Goal: Information Seeking & Learning: Find specific fact

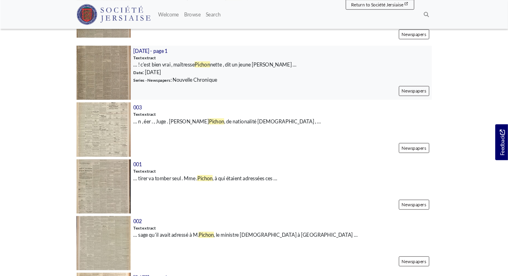
scroll to position [625, 0]
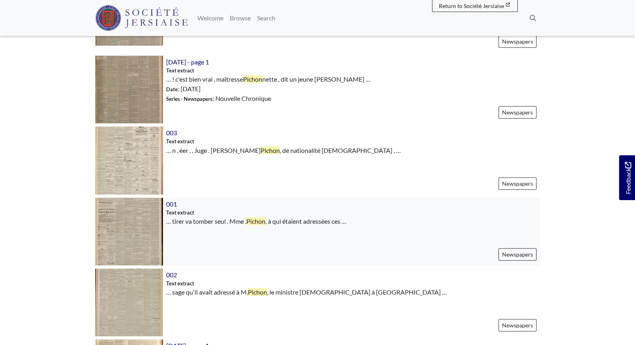
click at [148, 217] on img at bounding box center [129, 232] width 68 height 68
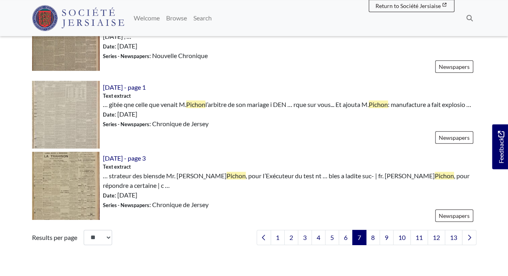
scroll to position [1166, 0]
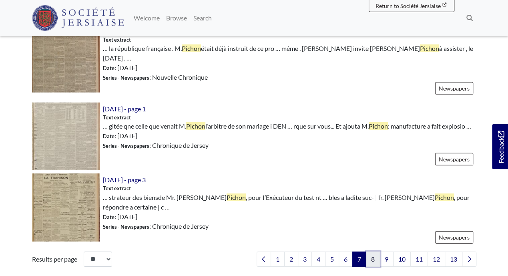
click at [373, 251] on link "8" at bounding box center [373, 258] width 14 height 15
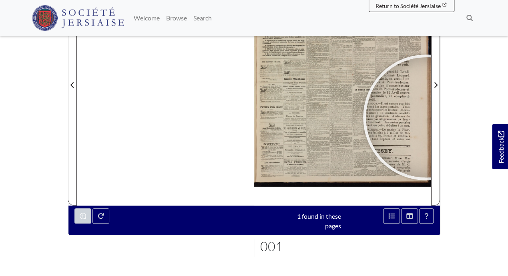
scroll to position [161, 0]
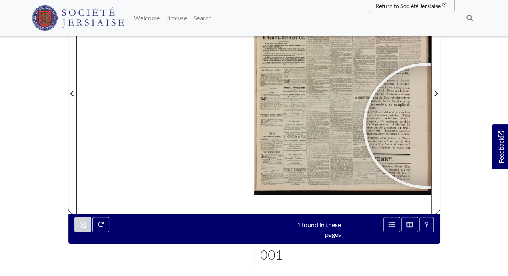
drag, startPoint x: 510, startPoint y: 2, endPoint x: 509, endPoint y: 8, distance: 6.0
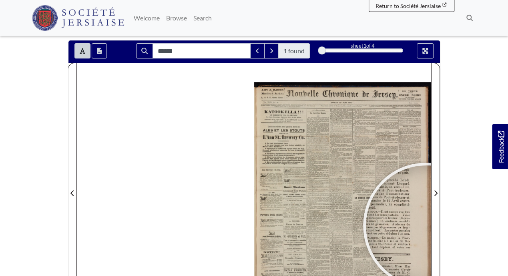
scroll to position [68, 0]
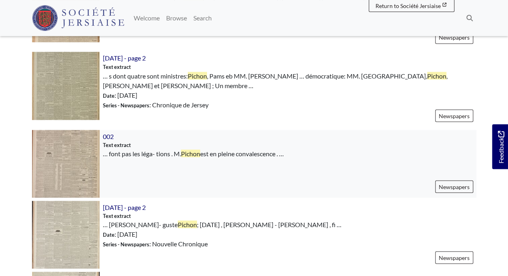
scroll to position [707, 0]
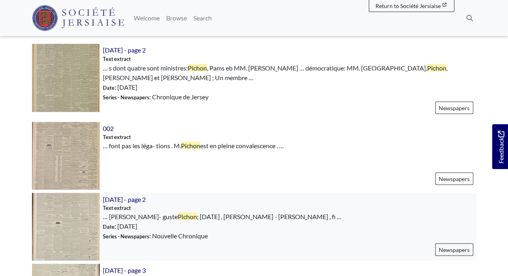
click at [77, 196] on img at bounding box center [66, 226] width 68 height 68
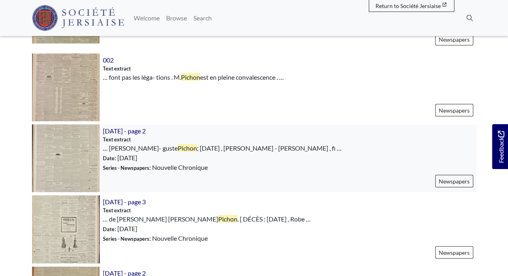
scroll to position [791, 0]
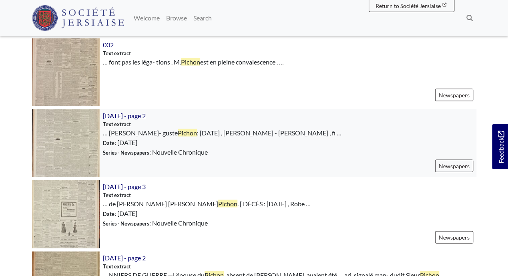
click at [76, 119] on img at bounding box center [66, 143] width 68 height 68
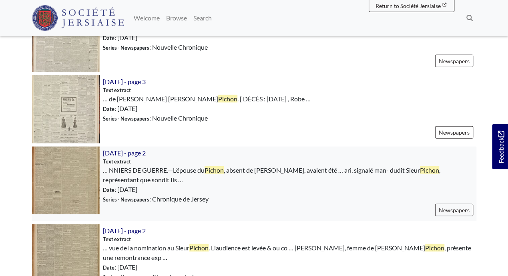
scroll to position [874, 0]
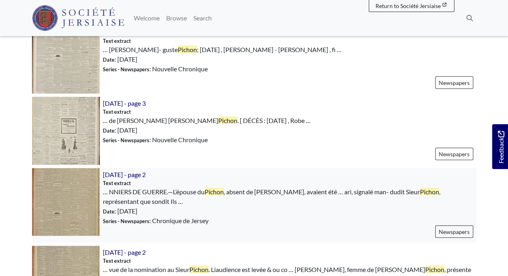
click at [78, 184] on img at bounding box center [66, 202] width 68 height 68
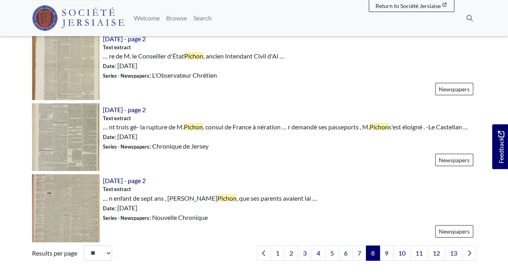
scroll to position [1165, 0]
click at [72, 185] on img at bounding box center [66, 208] width 68 height 68
click at [388, 245] on link "9" at bounding box center [386, 252] width 14 height 15
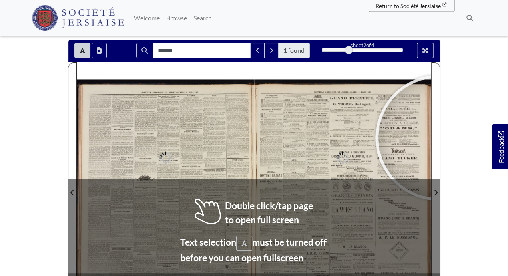
scroll to position [83, 0]
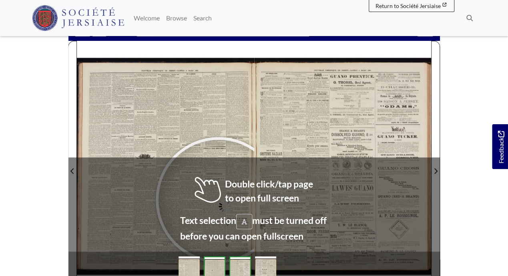
click at [218, 199] on div at bounding box center [218, 200] width 120 height 120
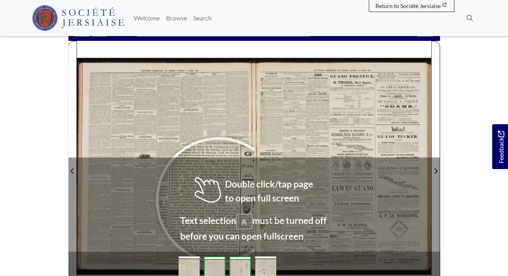
click at [218, 199] on div at bounding box center [218, 200] width 120 height 120
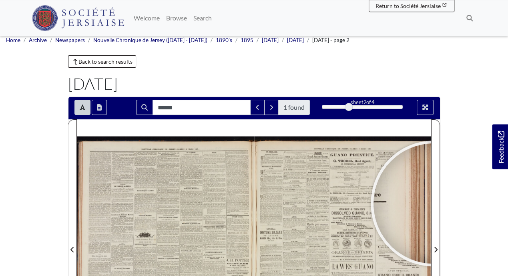
scroll to position [0, 0]
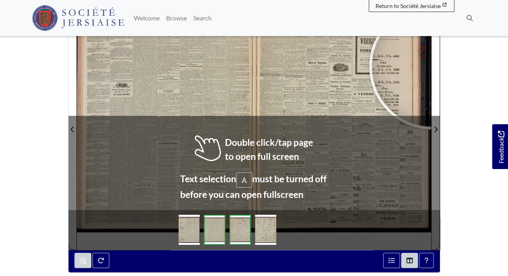
scroll to position [83, 0]
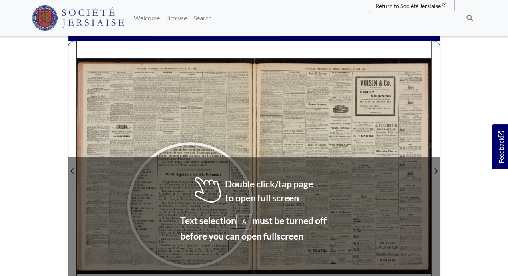
click at [190, 204] on div at bounding box center [190, 205] width 120 height 120
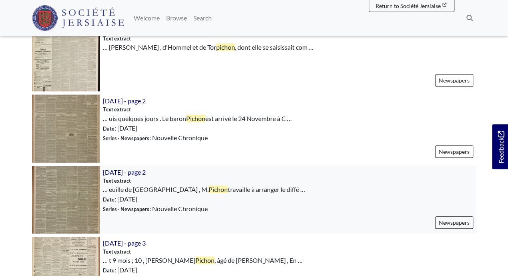
scroll to position [333, 0]
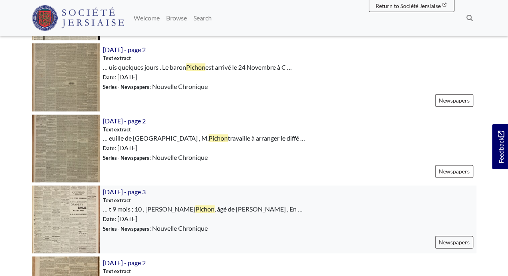
click at [70, 212] on img at bounding box center [66, 219] width 68 height 68
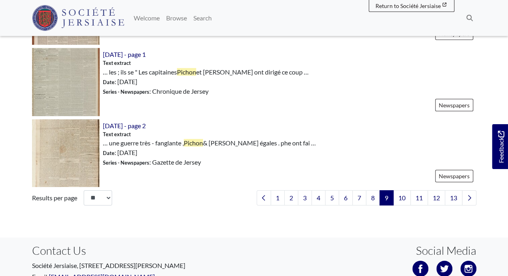
scroll to position [1207, 0]
click at [401, 190] on link "10" at bounding box center [402, 197] width 18 height 15
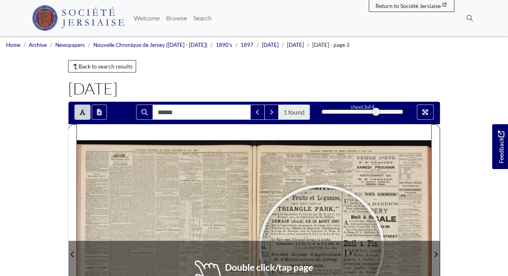
click at [321, 247] on div at bounding box center [321, 247] width 120 height 120
click at [320, 247] on div at bounding box center [321, 247] width 120 height 120
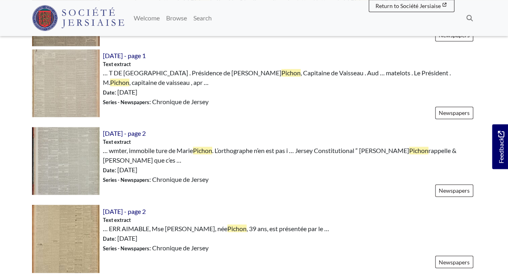
scroll to position [583, 0]
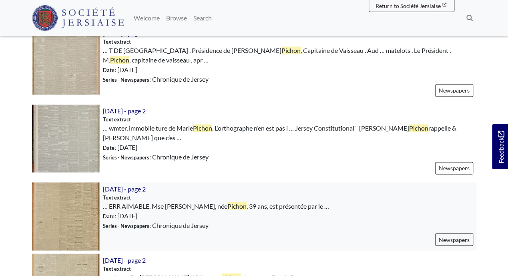
click at [78, 205] on img at bounding box center [66, 216] width 68 height 68
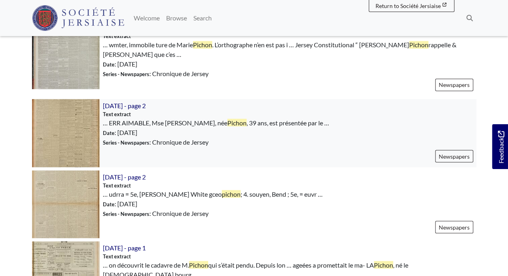
scroll to position [707, 0]
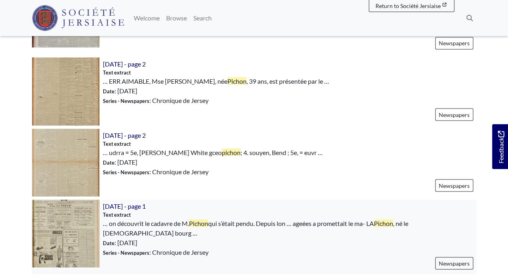
click at [73, 223] on img at bounding box center [66, 233] width 68 height 68
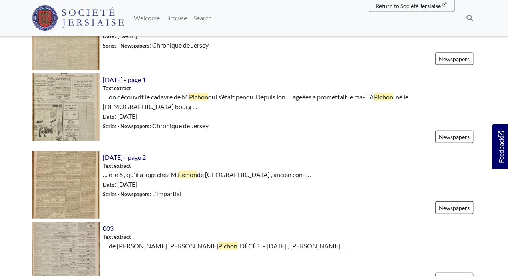
scroll to position [874, 0]
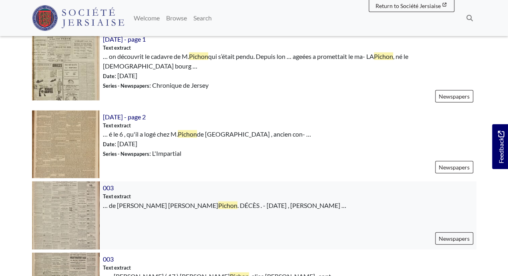
click at [76, 200] on img at bounding box center [66, 215] width 68 height 68
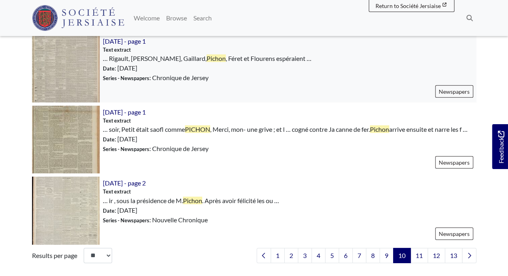
scroll to position [1165, 0]
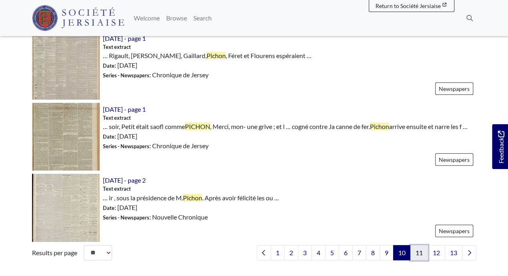
click at [419, 252] on link "11" at bounding box center [419, 252] width 18 height 15
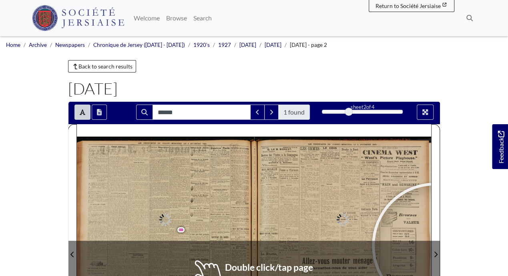
scroll to position [42, 0]
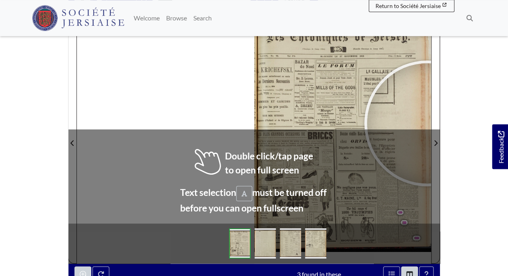
scroll to position [125, 0]
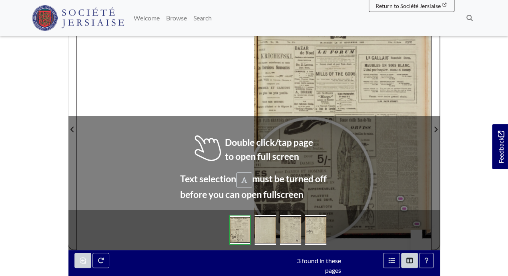
click at [310, 179] on div at bounding box center [310, 180] width 120 height 120
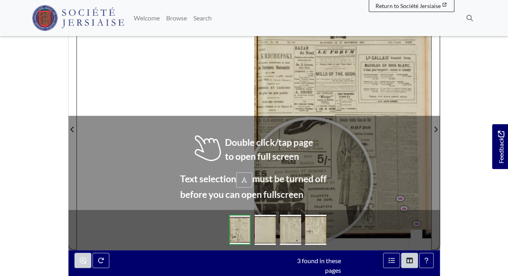
click at [310, 179] on div at bounding box center [310, 180] width 120 height 120
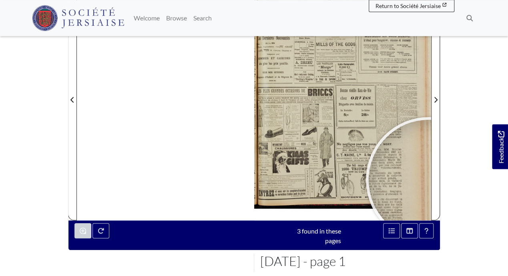
scroll to position [162, 0]
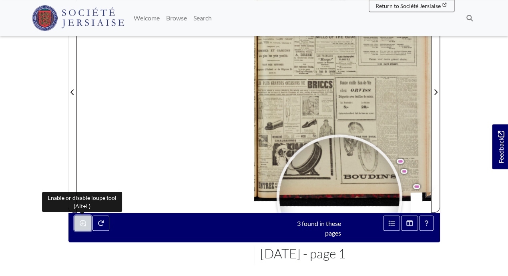
click at [83, 221] on icon "Enable or disable loupe tool (Alt+L)" at bounding box center [83, 223] width 6 height 6
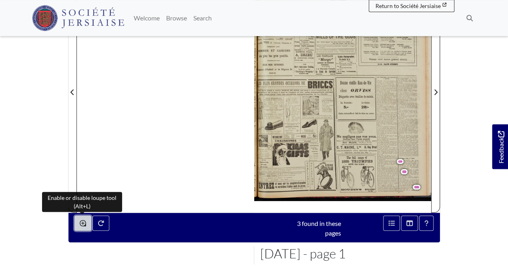
click at [84, 223] on button "Enable or disable loupe tool (Alt+L)" at bounding box center [82, 222] width 17 height 15
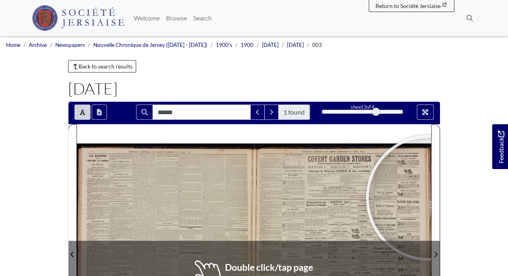
scroll to position [125, 0]
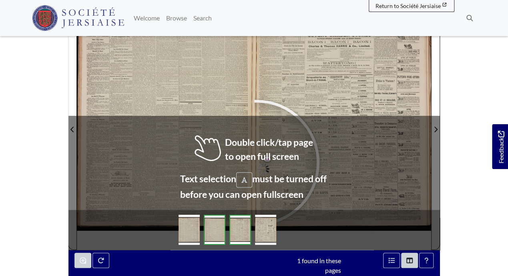
click at [257, 162] on div at bounding box center [256, 162] width 120 height 120
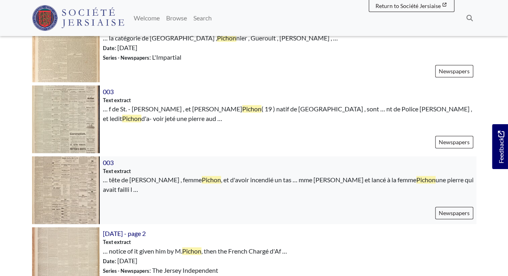
scroll to position [458, 0]
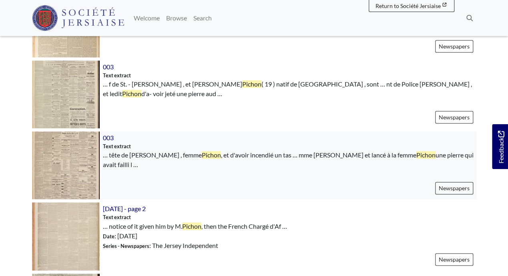
click at [58, 169] on img at bounding box center [66, 165] width 68 height 68
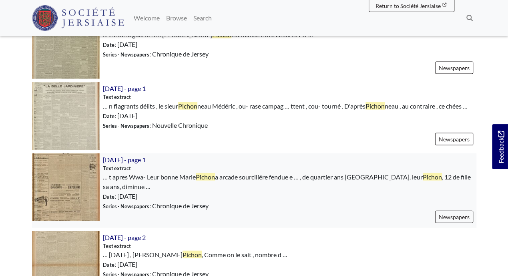
scroll to position [832, 0]
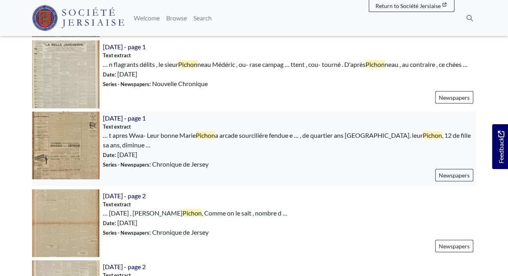
click at [72, 140] on img at bounding box center [66, 146] width 68 height 68
click at [76, 208] on img at bounding box center [66, 223] width 68 height 68
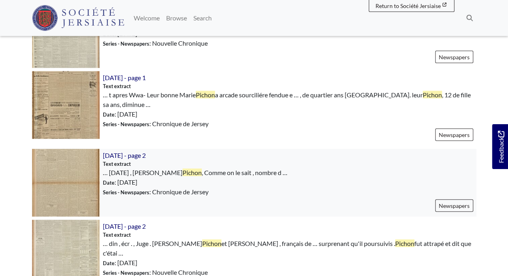
scroll to position [874, 0]
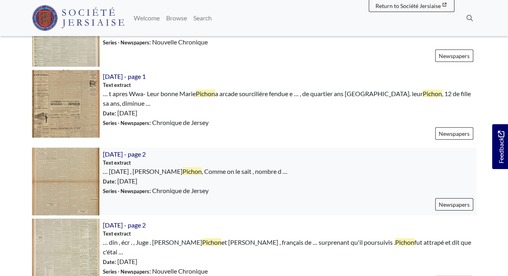
click at [73, 181] on img at bounding box center [66, 182] width 68 height 68
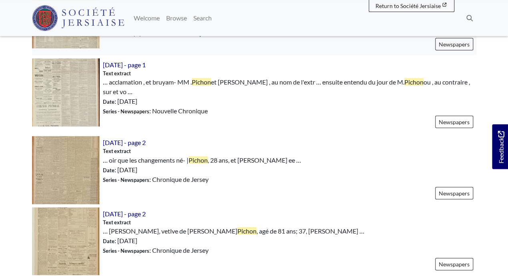
scroll to position [1124, 0]
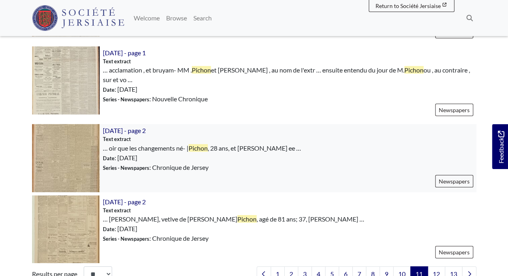
click at [69, 142] on img at bounding box center [66, 158] width 68 height 68
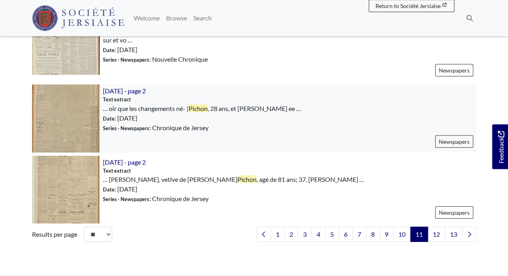
scroll to position [1165, 0]
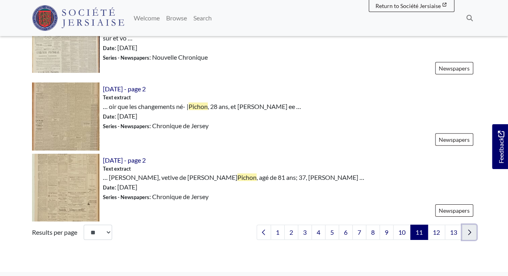
click at [470, 229] on icon "Next page" at bounding box center [469, 232] width 4 height 6
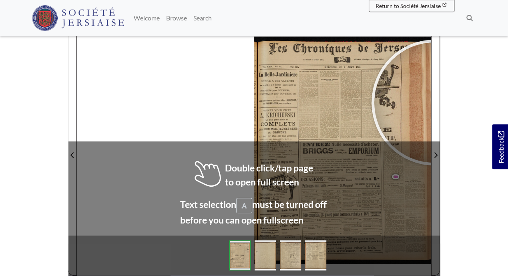
scroll to position [125, 0]
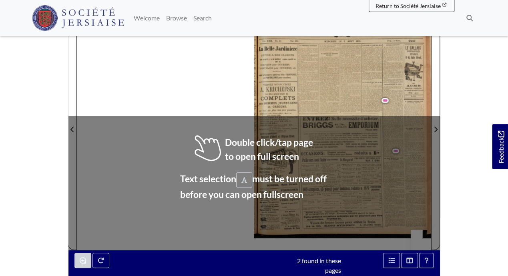
click at [218, 180] on div at bounding box center [230, 152] width 307 height 307
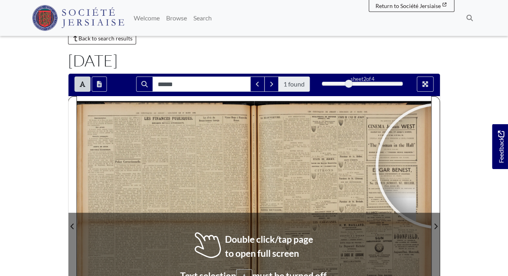
scroll to position [125, 0]
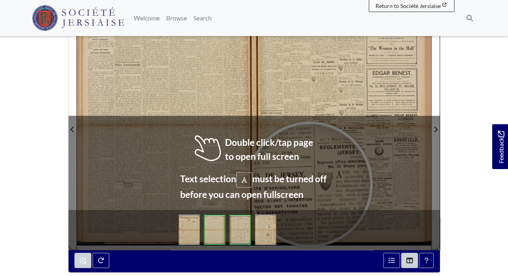
click at [310, 184] on div at bounding box center [310, 184] width 120 height 120
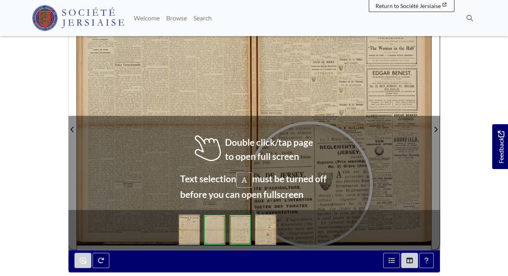
click at [310, 184] on div at bounding box center [310, 184] width 120 height 120
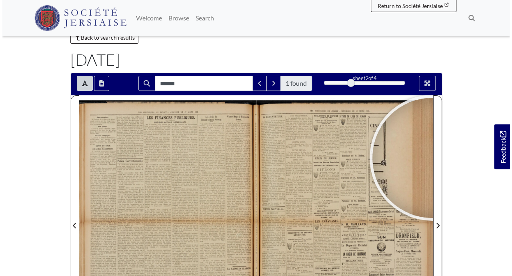
scroll to position [0, 0]
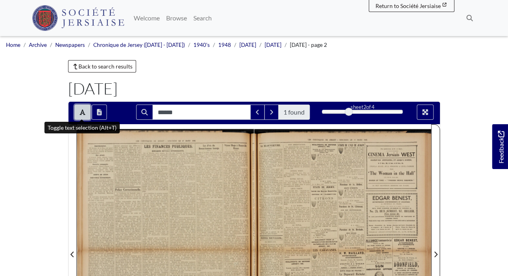
click at [82, 113] on icon "Toggle text selection (Alt+T)" at bounding box center [83, 112] width 6 height 6
click at [97, 114] on icon "Open transcription window" at bounding box center [99, 112] width 5 height 6
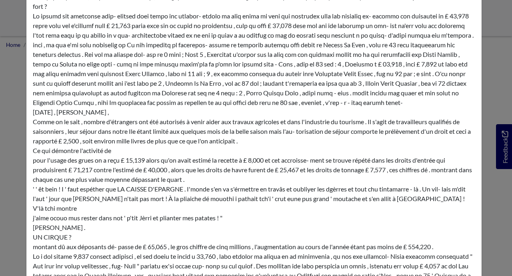
scroll to position [1716, 0]
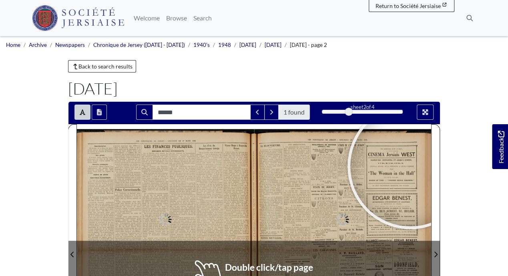
scroll to position [83, 0]
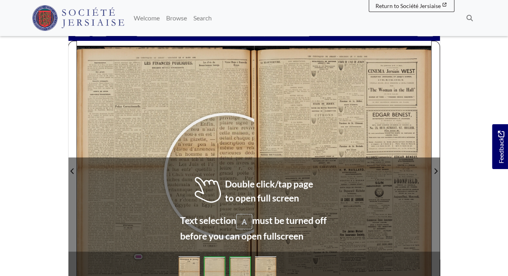
click at [226, 175] on div at bounding box center [226, 175] width 120 height 120
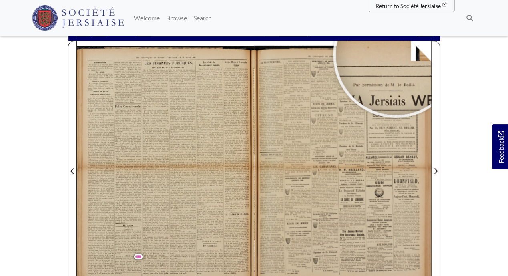
scroll to position [0, 0]
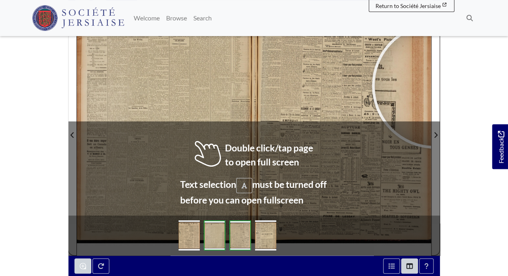
scroll to position [125, 0]
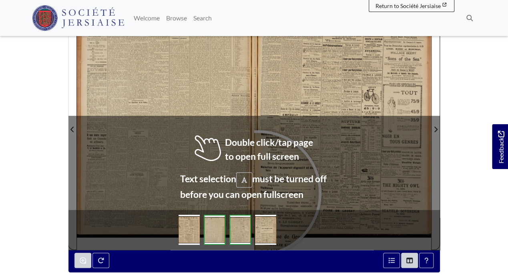
click at [259, 192] on div at bounding box center [258, 193] width 120 height 120
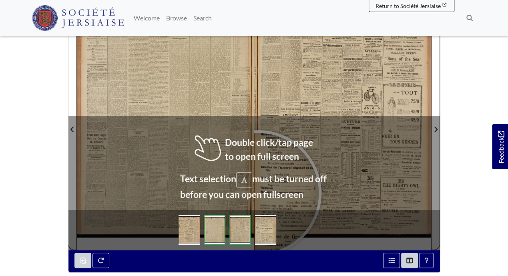
click at [259, 192] on div at bounding box center [258, 193] width 120 height 120
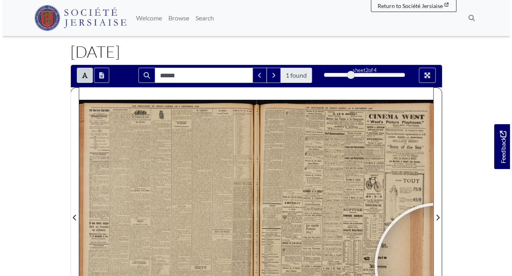
scroll to position [0, 0]
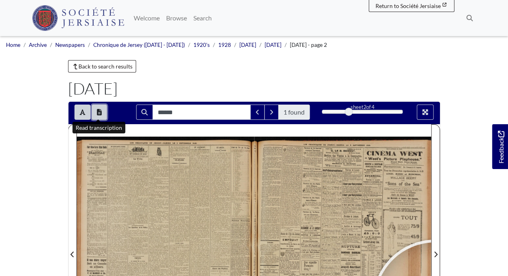
click at [98, 112] on icon "Open transcription window" at bounding box center [99, 112] width 5 height 6
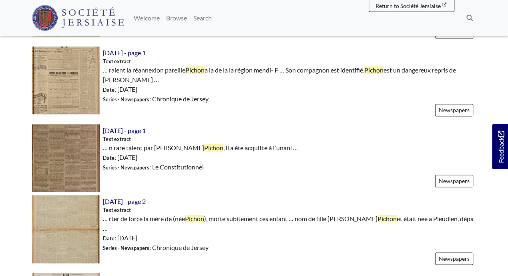
scroll to position [499, 0]
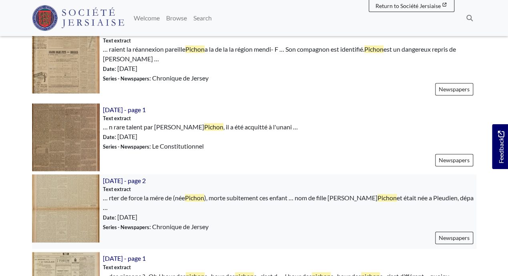
click at [74, 196] on img at bounding box center [66, 208] width 68 height 68
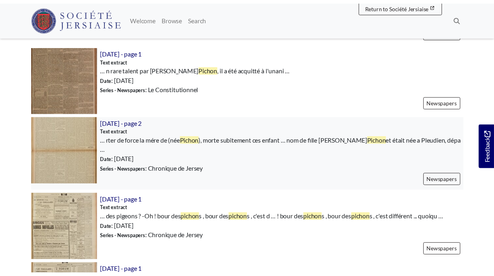
scroll to position [583, 0]
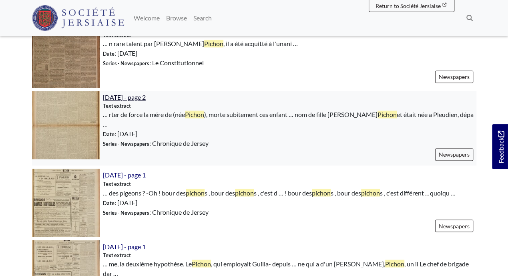
click at [142, 93] on span "[DATE] - page 2" at bounding box center [124, 97] width 43 height 8
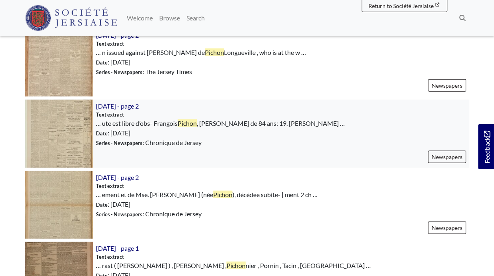
scroll to position [874, 0]
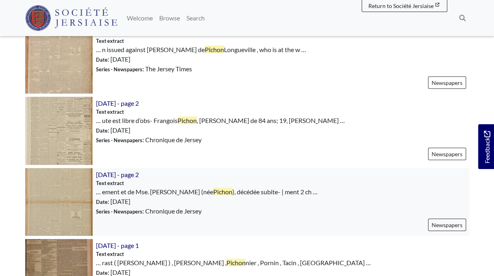
click at [61, 194] on img at bounding box center [59, 202] width 68 height 68
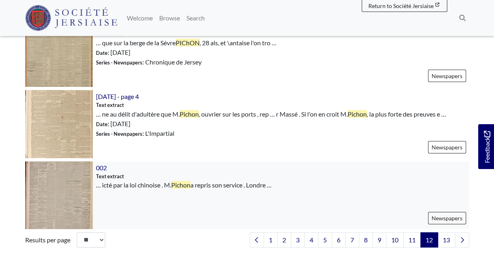
scroll to position [1165, 0]
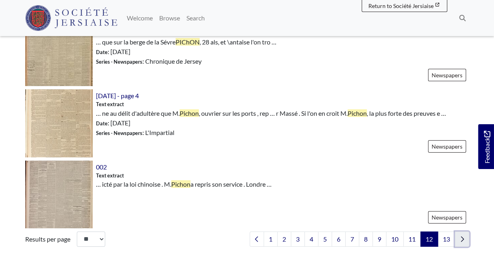
click at [464, 236] on icon "Next page" at bounding box center [462, 238] width 3 height 5
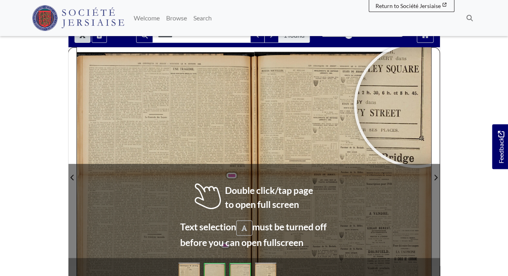
scroll to position [83, 0]
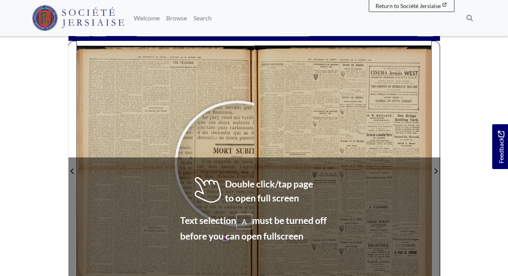
click at [237, 163] on div at bounding box center [237, 163] width 120 height 120
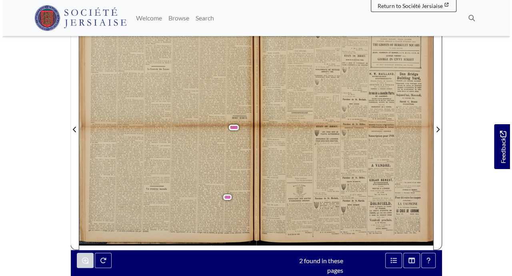
scroll to position [0, 0]
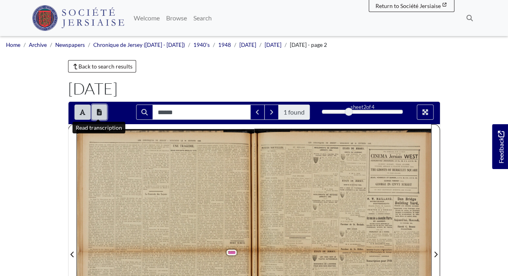
click at [101, 112] on button "Open transcription window" at bounding box center [99, 111] width 15 height 15
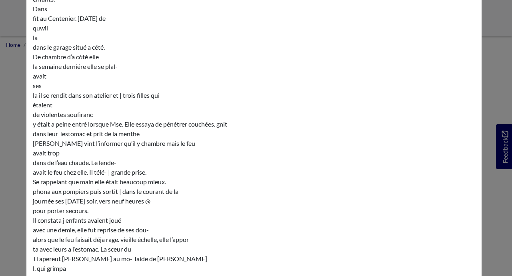
scroll to position [12122, 0]
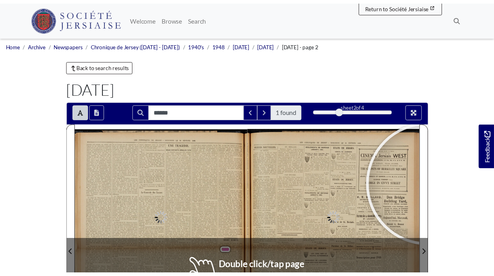
scroll to position [125, 0]
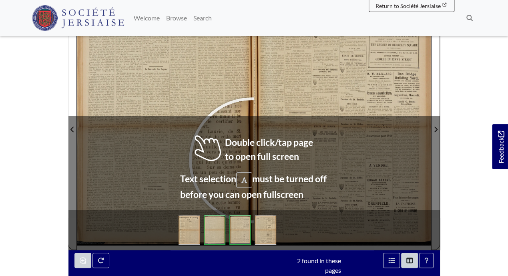
click at [252, 160] on div at bounding box center [252, 160] width 120 height 120
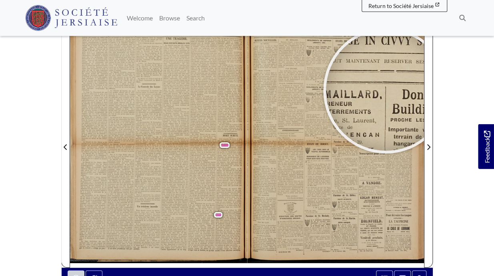
scroll to position [116, 0]
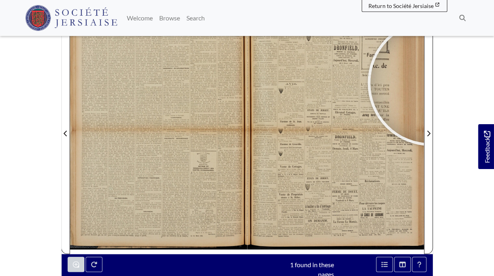
scroll to position [122, 0]
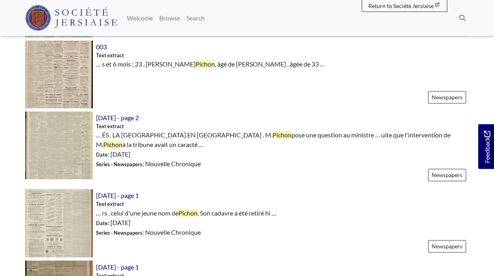
scroll to position [499, 0]
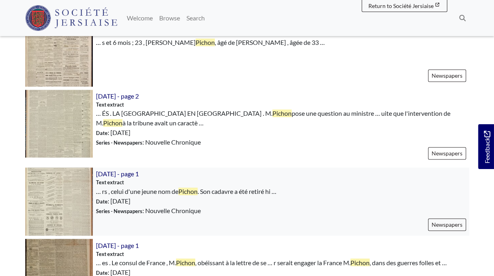
click at [81, 209] on img at bounding box center [59, 201] width 68 height 68
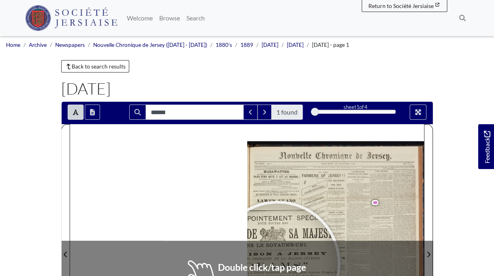
click at [278, 263] on div at bounding box center [278, 263] width 120 height 120
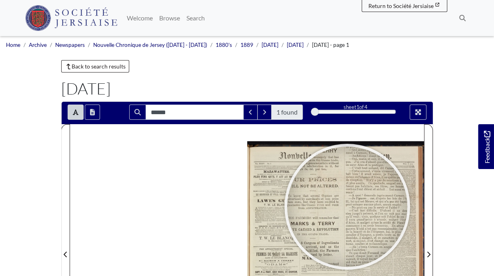
click at [347, 206] on div at bounding box center [347, 206] width 120 height 120
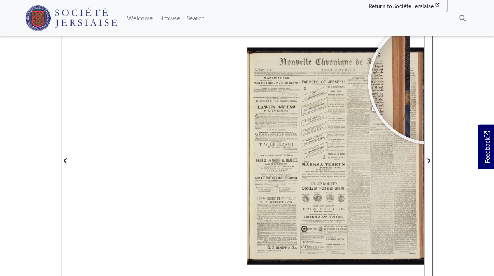
scroll to position [96, 0]
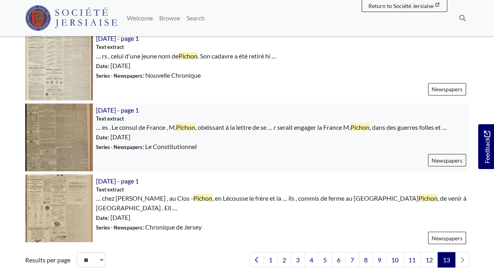
scroll to position [654, 0]
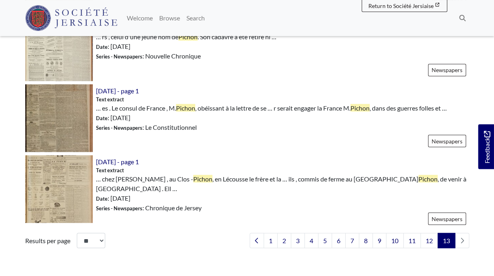
click at [463, 240] on li "pagination" at bounding box center [462, 239] width 14 height 15
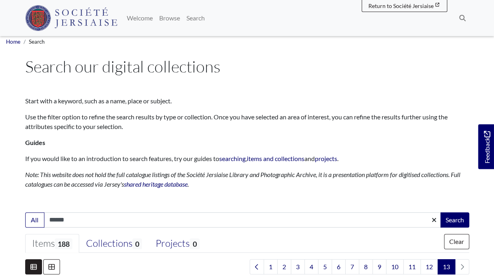
scroll to position [0, 0]
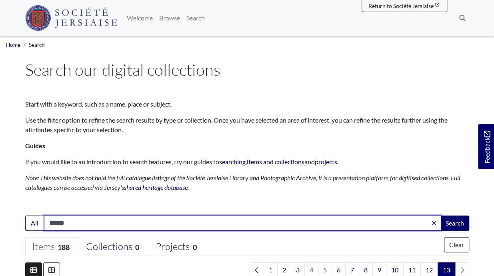
drag, startPoint x: 1, startPoint y: 222, endPoint x: -8, endPoint y: 221, distance: 8.8
click at [44, 221] on input "******" at bounding box center [242, 222] width 397 height 15
type input "*******"
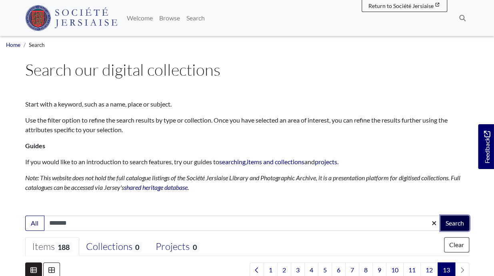
click at [461, 226] on button "Search" at bounding box center [455, 222] width 29 height 15
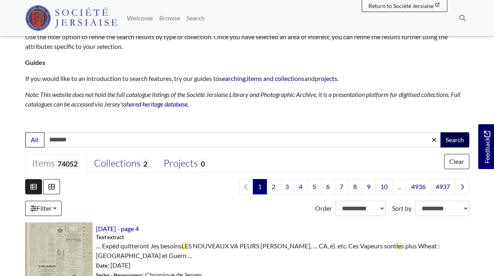
scroll to position [42, 0]
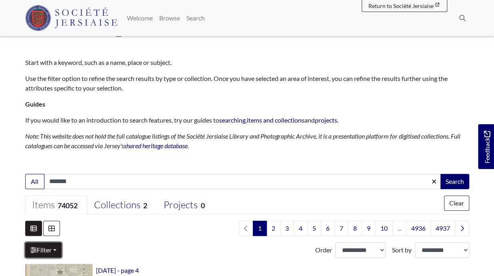
click at [45, 250] on link "Filter" at bounding box center [43, 249] width 36 height 15
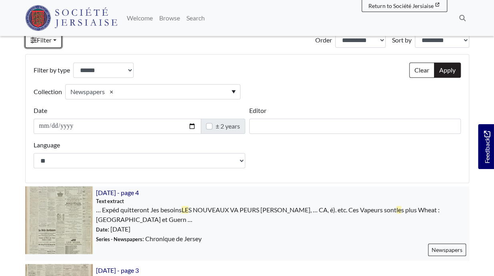
scroll to position [166, 0]
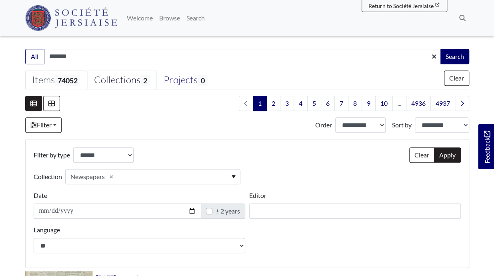
click at [115, 83] on div "Collections 2" at bounding box center [122, 80] width 56 height 12
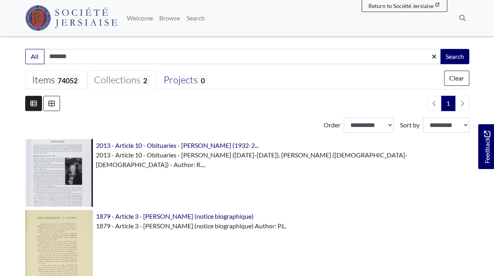
click at [72, 82] on span "74052" at bounding box center [68, 80] width 26 height 11
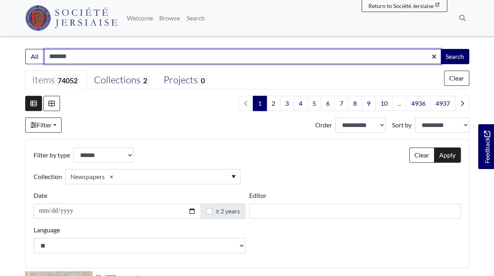
click at [47, 56] on input "*******" at bounding box center [242, 56] width 397 height 15
click at [72, 55] on input "********" at bounding box center [242, 56] width 397 height 15
type input "*********"
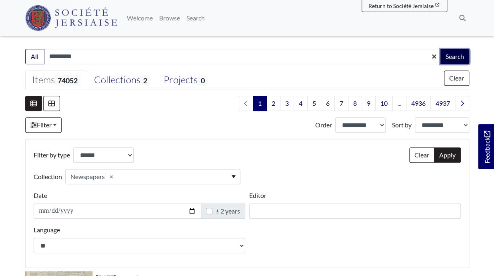
click at [461, 56] on button "Search" at bounding box center [455, 56] width 29 height 15
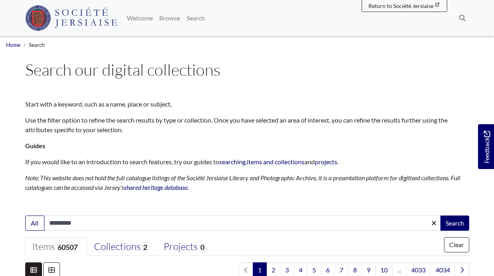
select select "***"
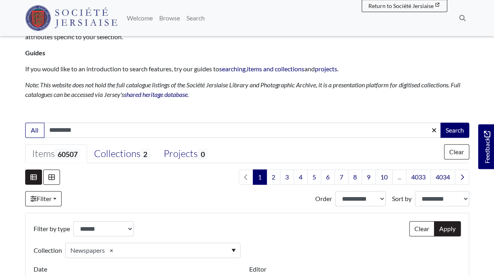
scroll to position [83, 0]
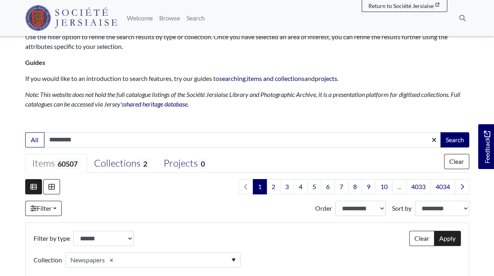
click at [51, 139] on input "*********" at bounding box center [242, 139] width 397 height 15
type input "**********"
click at [453, 140] on button "Search" at bounding box center [455, 139] width 29 height 15
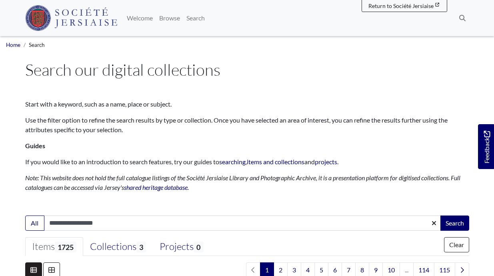
select select "***"
click at [50, 223] on input "**********" at bounding box center [242, 222] width 397 height 15
type input "**********"
click at [455, 224] on button "Search" at bounding box center [455, 222] width 29 height 15
select select "***"
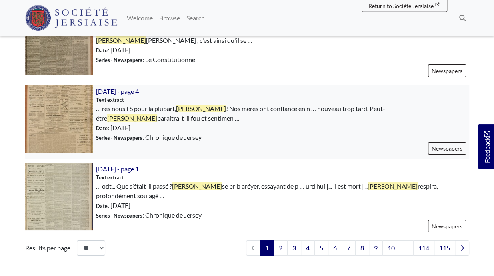
scroll to position [1415, 0]
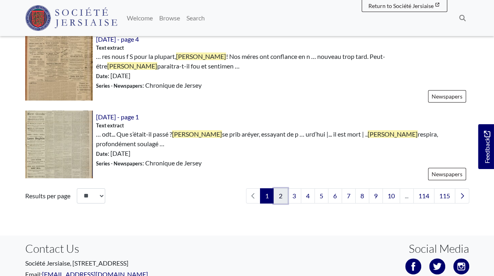
click at [285, 188] on link "2" at bounding box center [281, 195] width 14 height 15
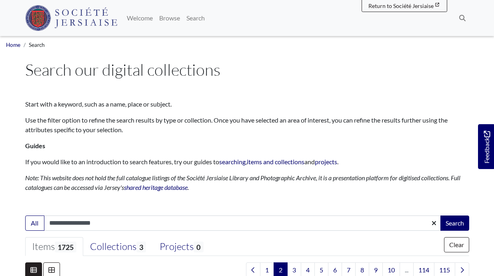
select select "***"
drag, startPoint x: 76, startPoint y: 223, endPoint x: 52, endPoint y: 222, distance: 24.4
click at [52, 222] on input "**********" at bounding box center [242, 222] width 397 height 15
click at [71, 223] on input "**********" at bounding box center [242, 222] width 397 height 15
type input "**********"
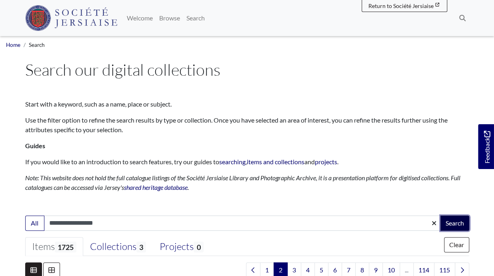
click at [457, 222] on button "Search" at bounding box center [455, 222] width 29 height 15
select select "***"
click at [52, 221] on input "**********" at bounding box center [242, 222] width 397 height 15
type input "**********"
click at [455, 222] on button "Search" at bounding box center [455, 222] width 29 height 15
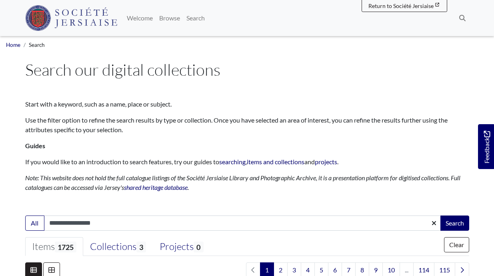
select select "***"
drag, startPoint x: 96, startPoint y: 223, endPoint x: 46, endPoint y: 220, distance: 49.7
click at [46, 220] on input "**********" at bounding box center [242, 222] width 397 height 15
type input "*"
type input "******"
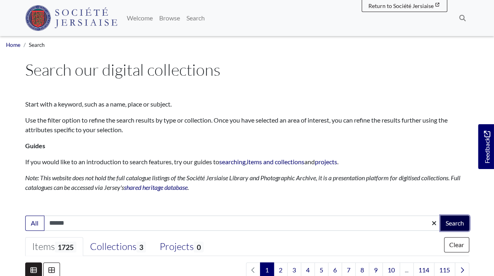
click at [457, 222] on button "Search" at bounding box center [455, 222] width 29 height 15
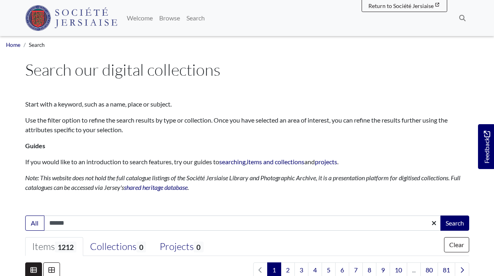
select select "***"
click at [203, 19] on link "Search" at bounding box center [195, 18] width 25 height 16
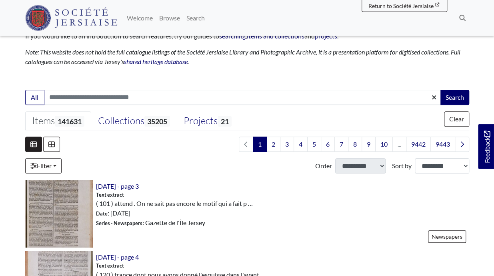
scroll to position [125, 0]
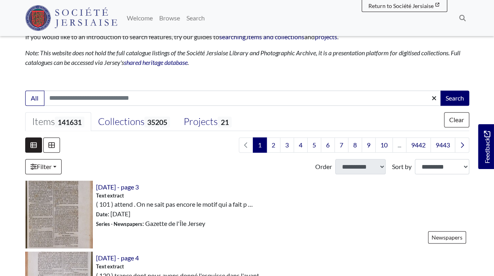
click at [55, 97] on input "Search:" at bounding box center [242, 97] width 397 height 15
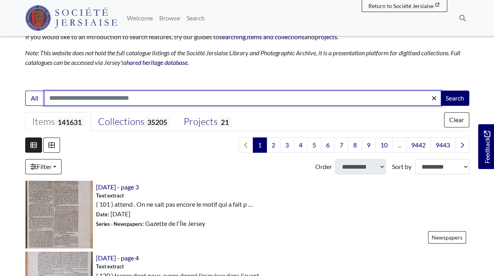
click at [125, 98] on input "Search:" at bounding box center [242, 97] width 397 height 15
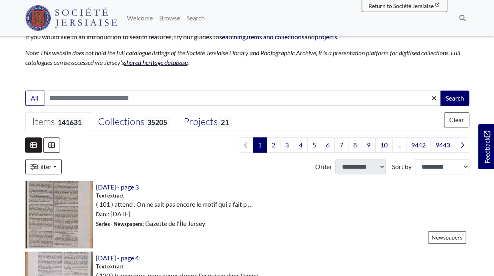
click at [161, 62] on link "shared heritage database" at bounding box center [156, 62] width 64 height 8
